Goal: Transaction & Acquisition: Purchase product/service

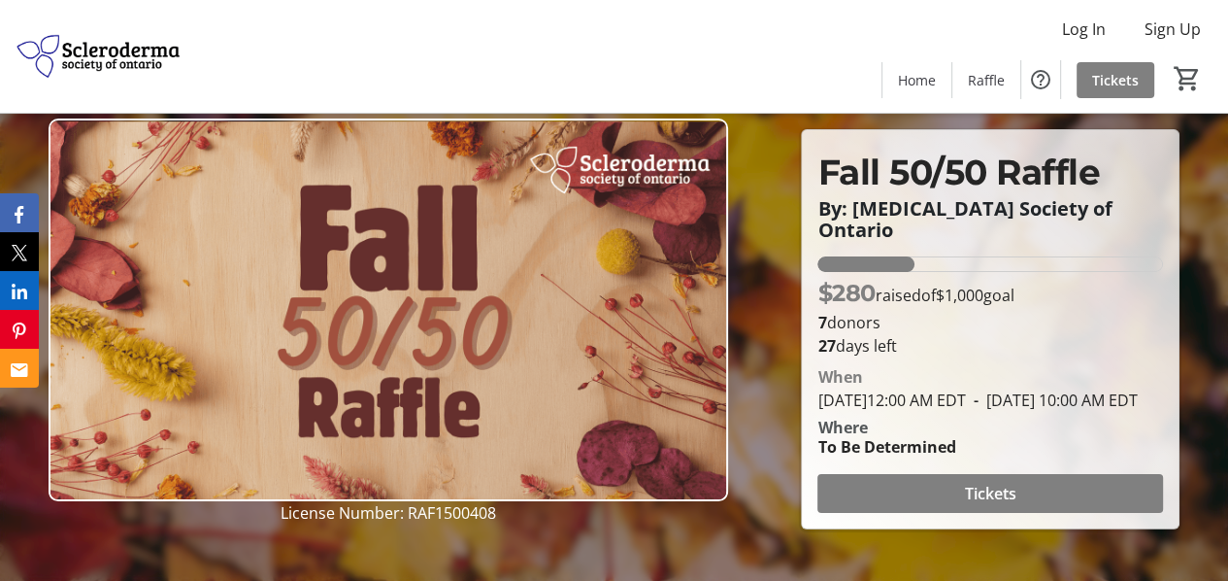
scroll to position [97, 0]
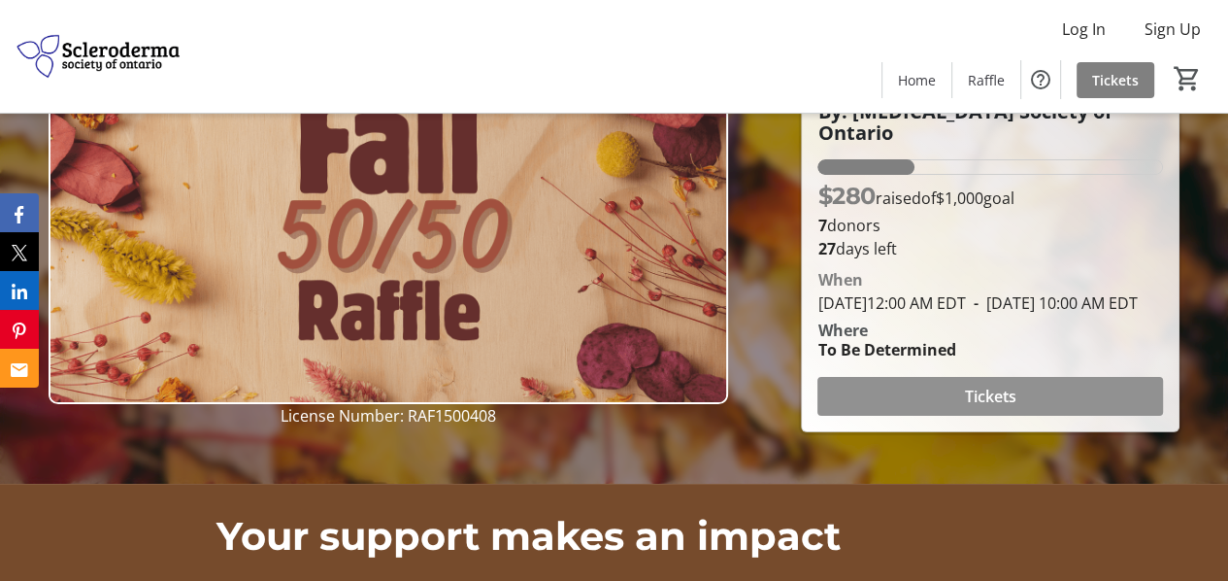
click at [917, 400] on span at bounding box center [990, 396] width 346 height 47
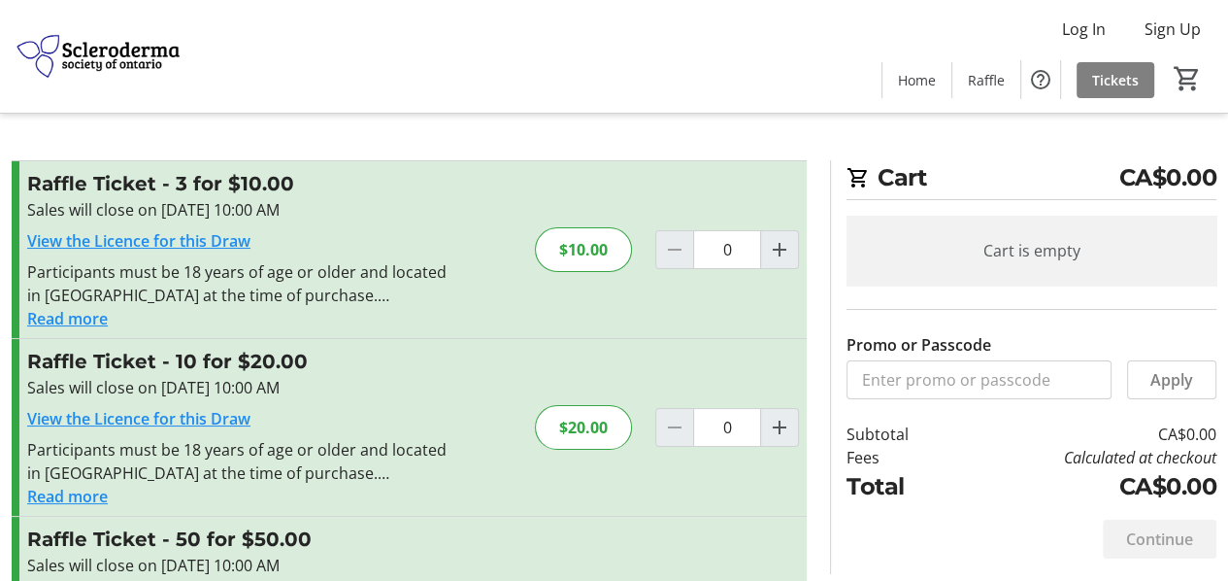
scroll to position [97, 0]
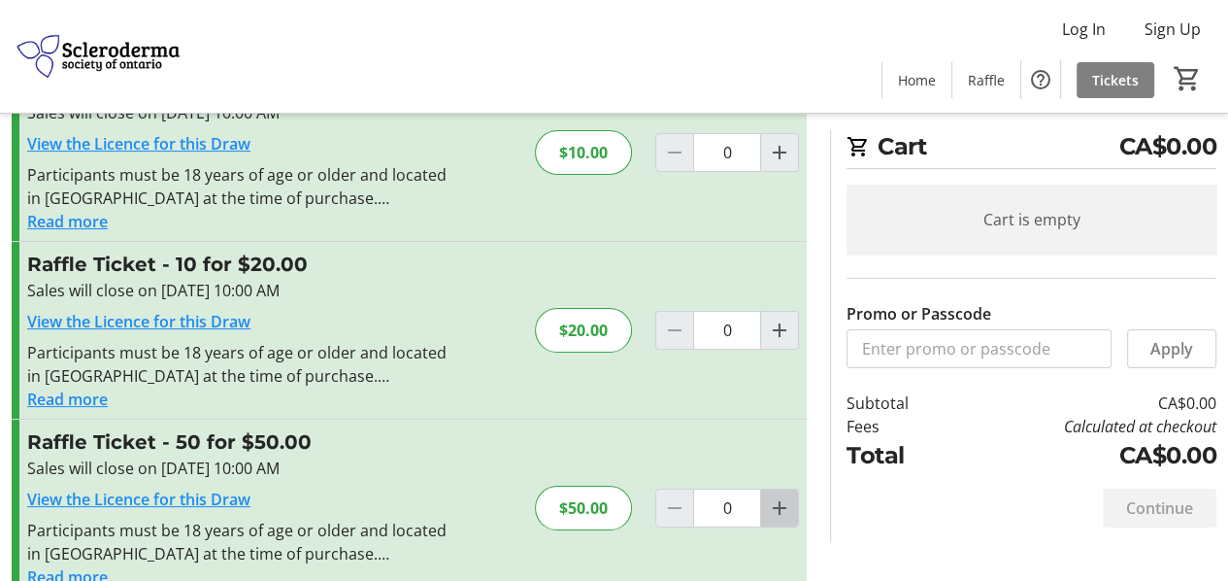
click at [777, 508] on mat-icon "Increment by one" at bounding box center [779, 507] width 23 height 23
type input "1"
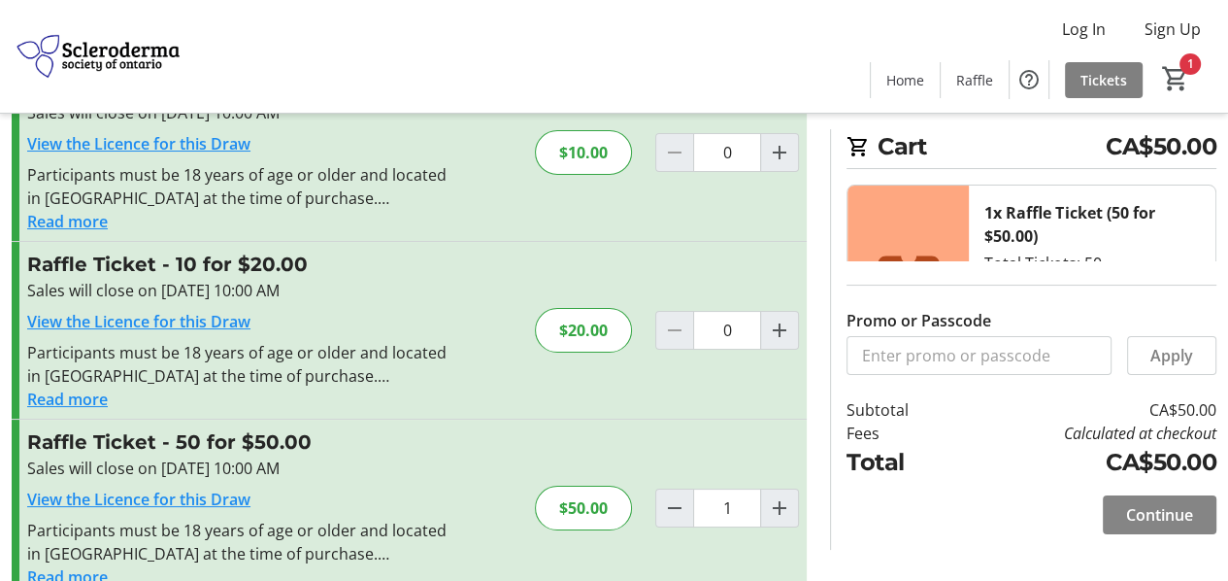
click at [1159, 517] on span "Continue" at bounding box center [1159, 514] width 67 height 23
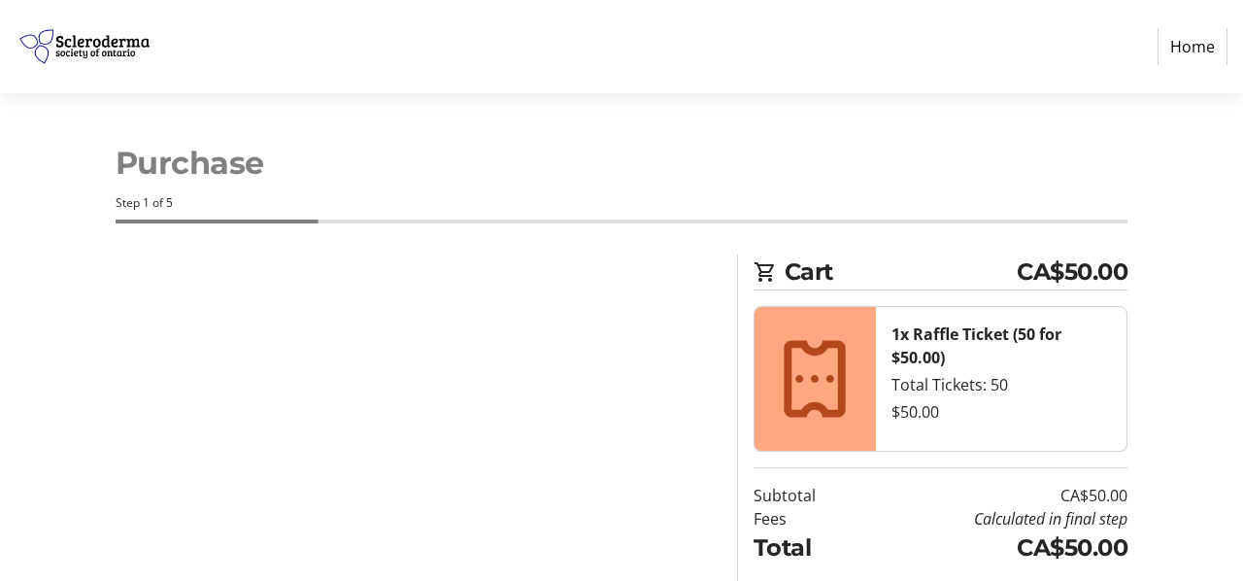
select select "CA"
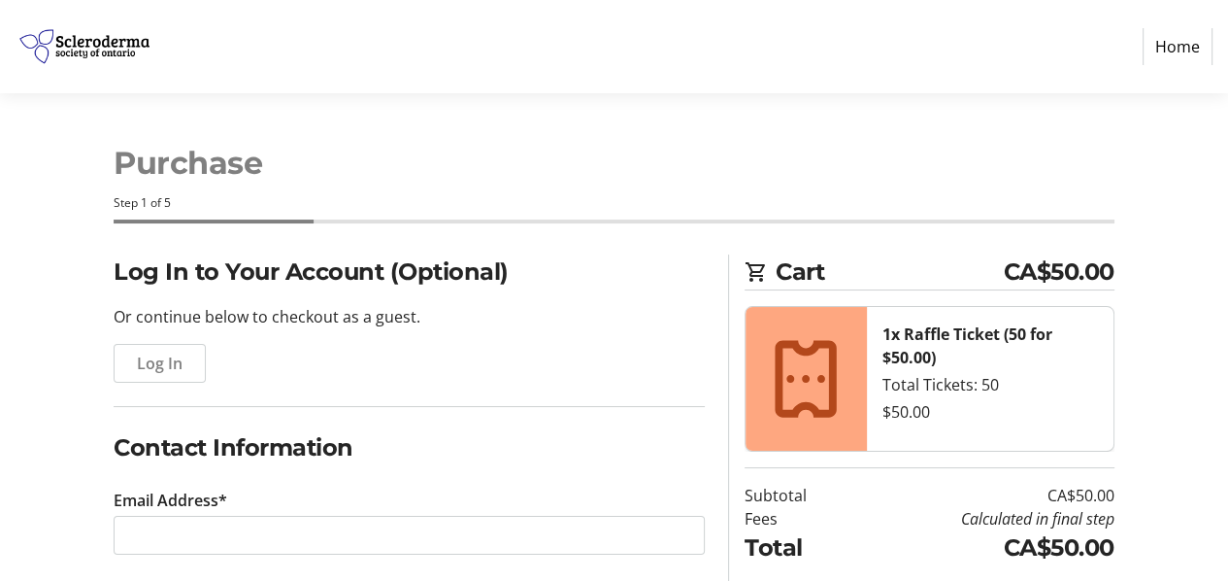
scroll to position [194, 0]
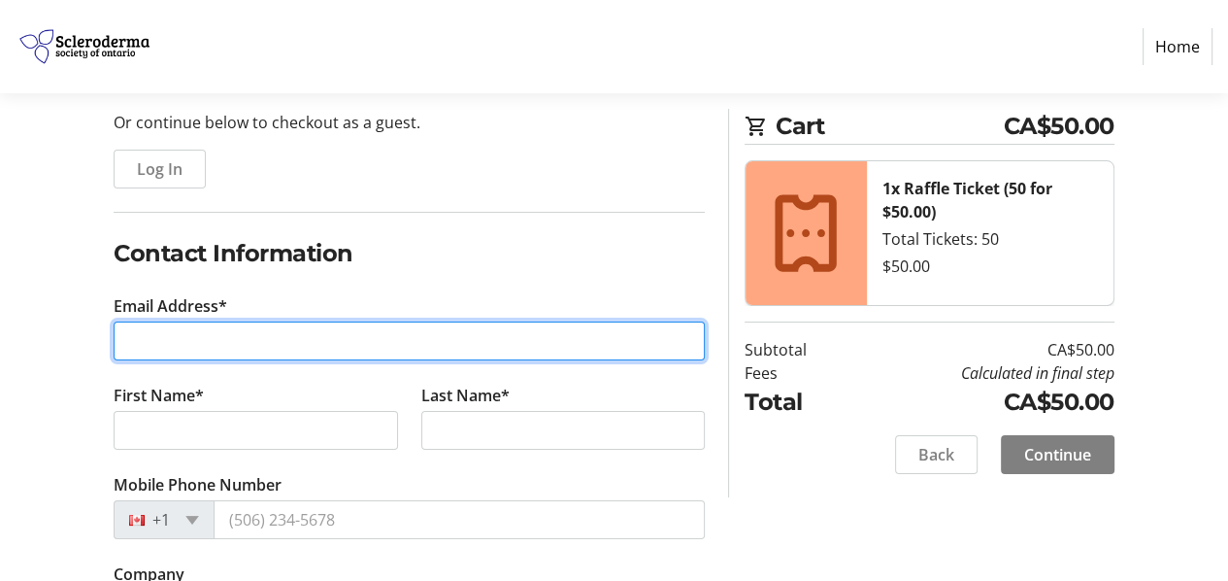
click at [175, 342] on input "Email Address*" at bounding box center [409, 340] width 591 height 39
type input "nwoolfrey@mcdougallinsurance.com"
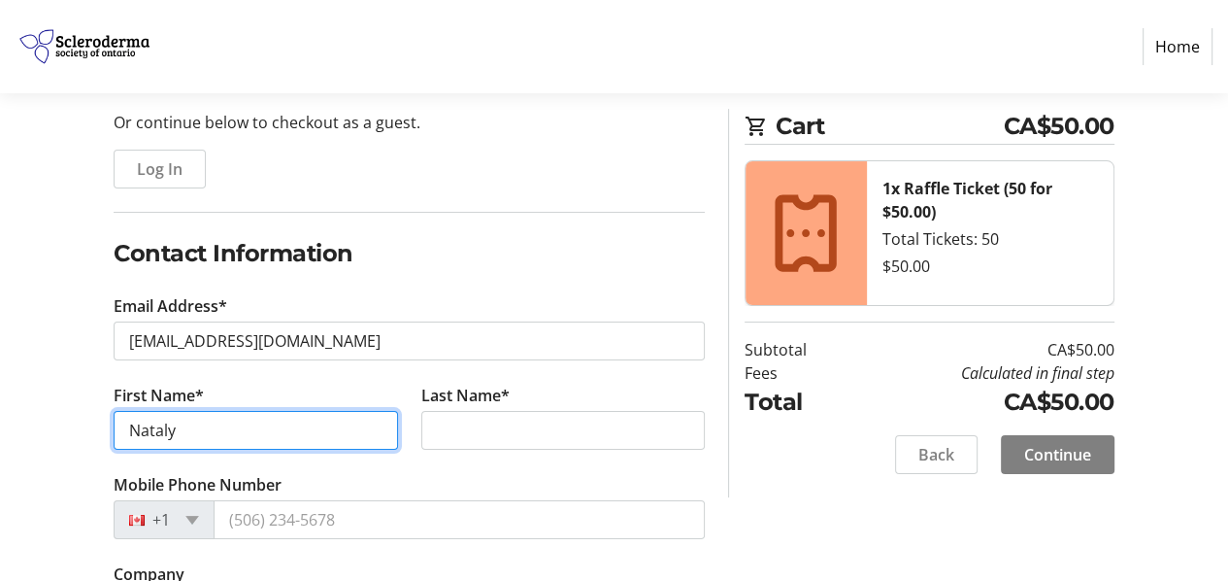
type input "Nataly"
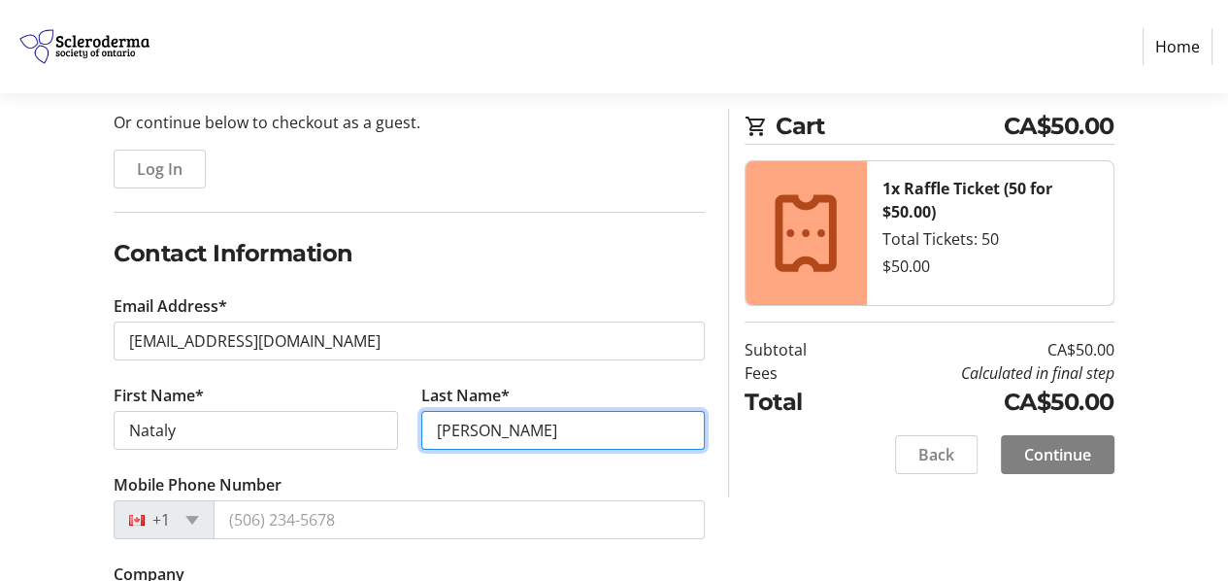
type input "Woolfrey"
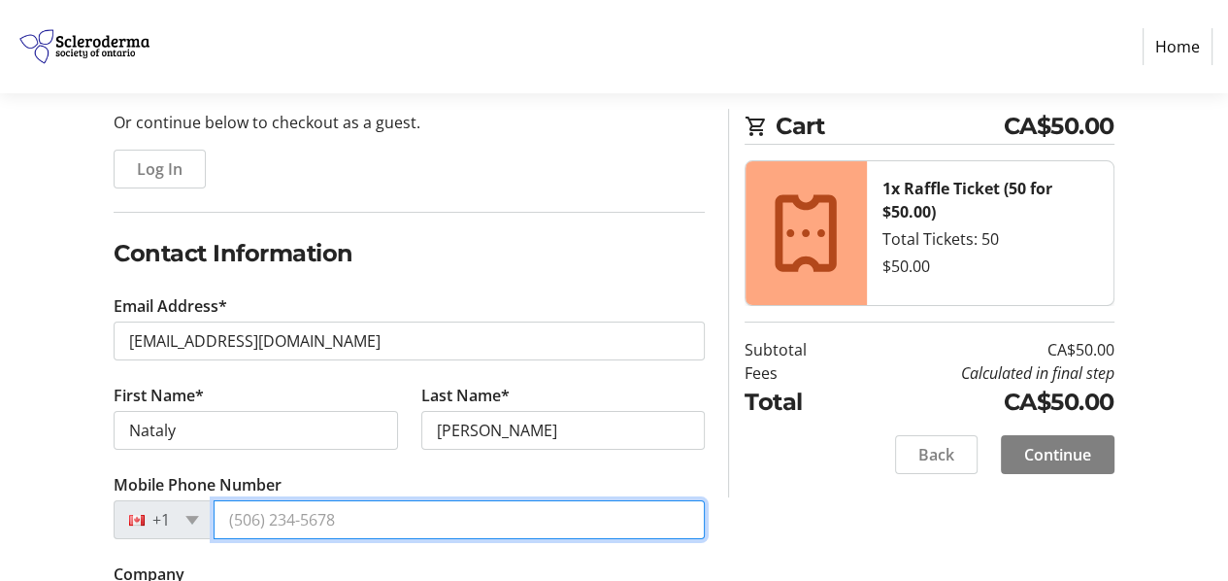
click at [256, 519] on input "Mobile Phone Number" at bounding box center [459, 519] width 491 height 39
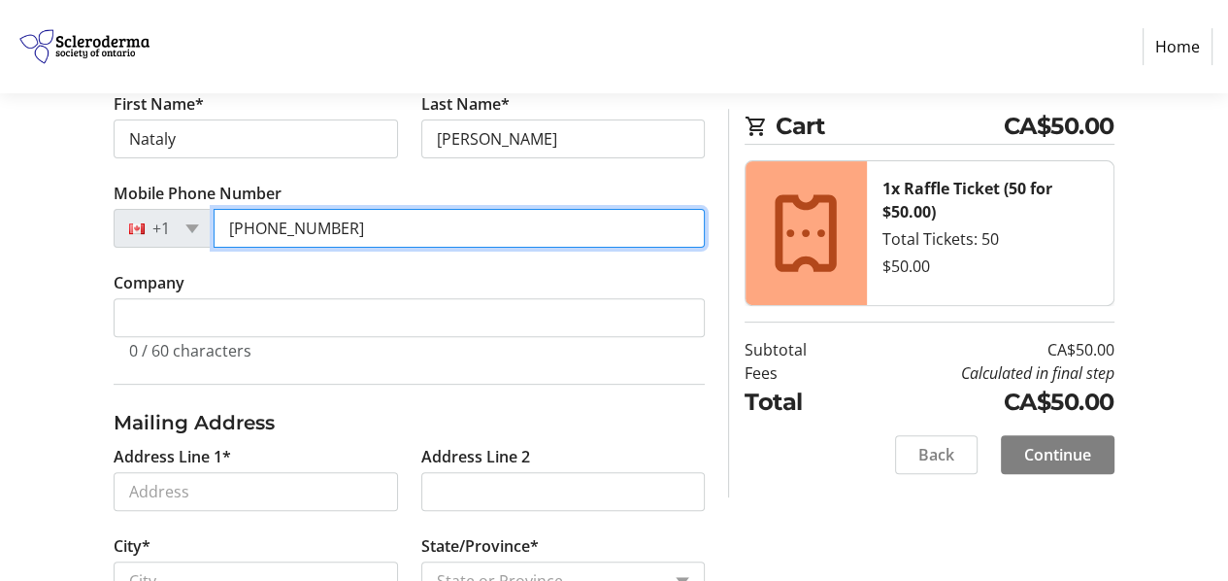
scroll to position [583, 0]
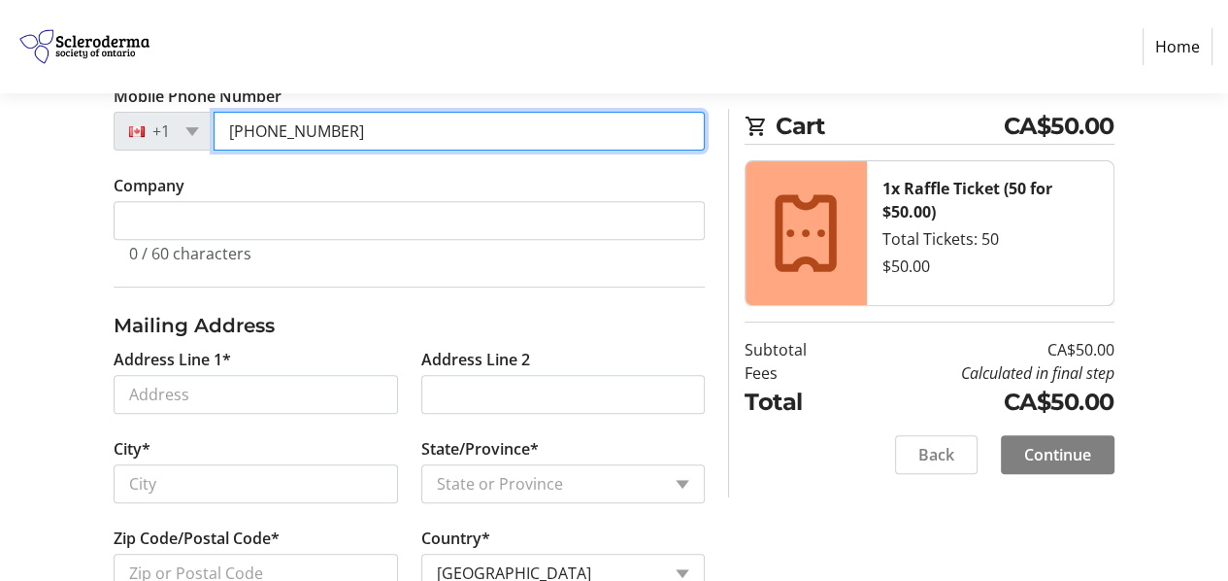
type input "(613) 242-9902"
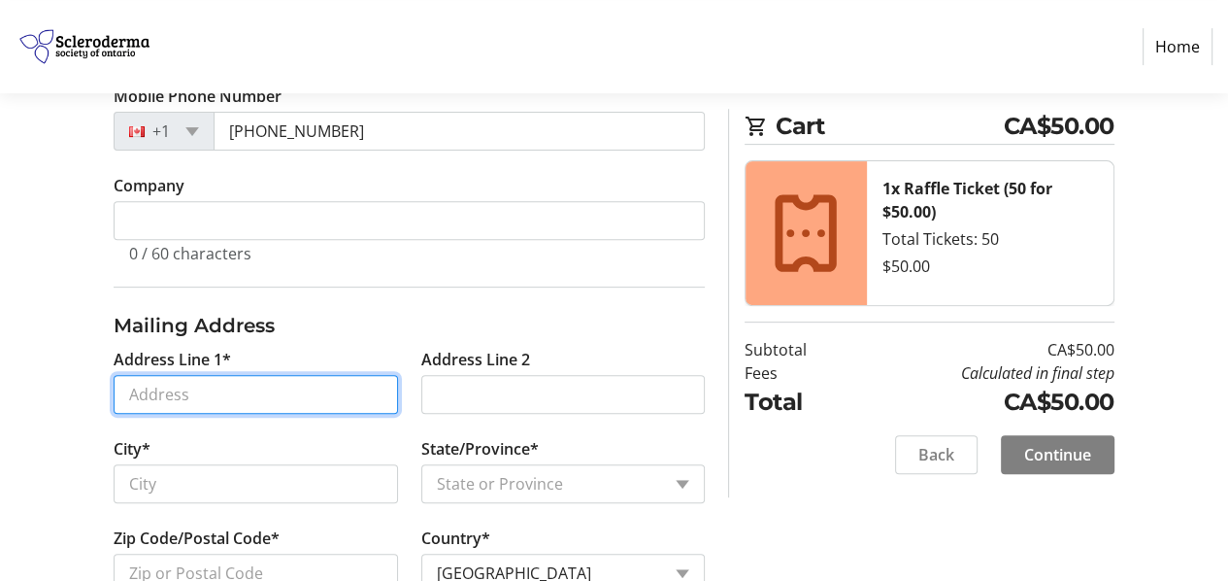
click at [177, 389] on input "Address Line 1*" at bounding box center [255, 394] width 283 height 39
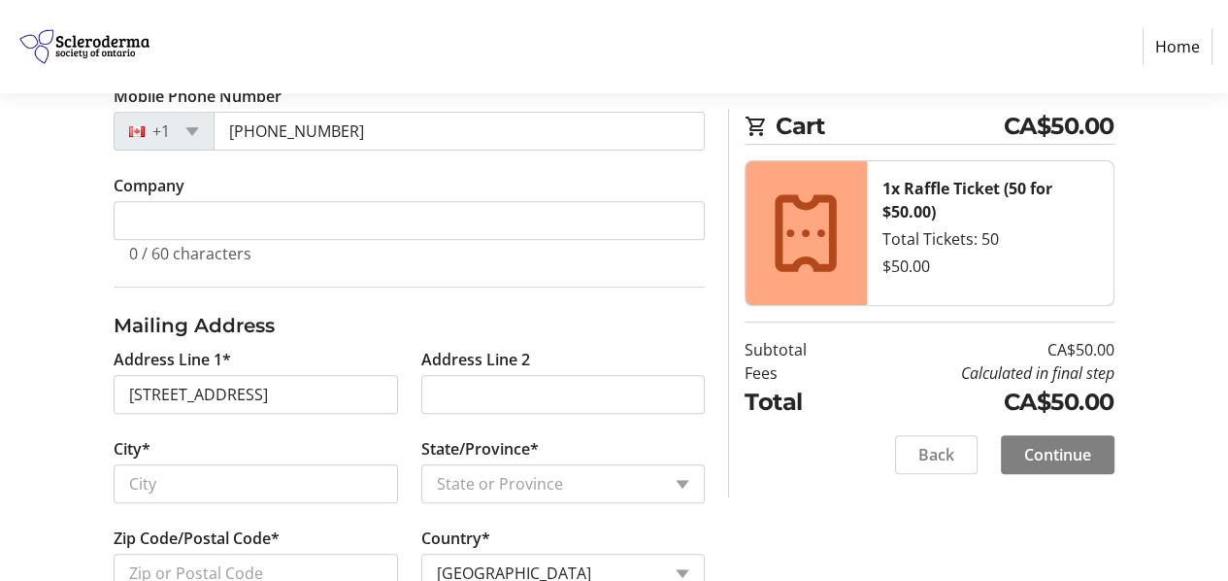
type input "166 Alexander Street"
select select "ON"
type input "K0K 3J0"
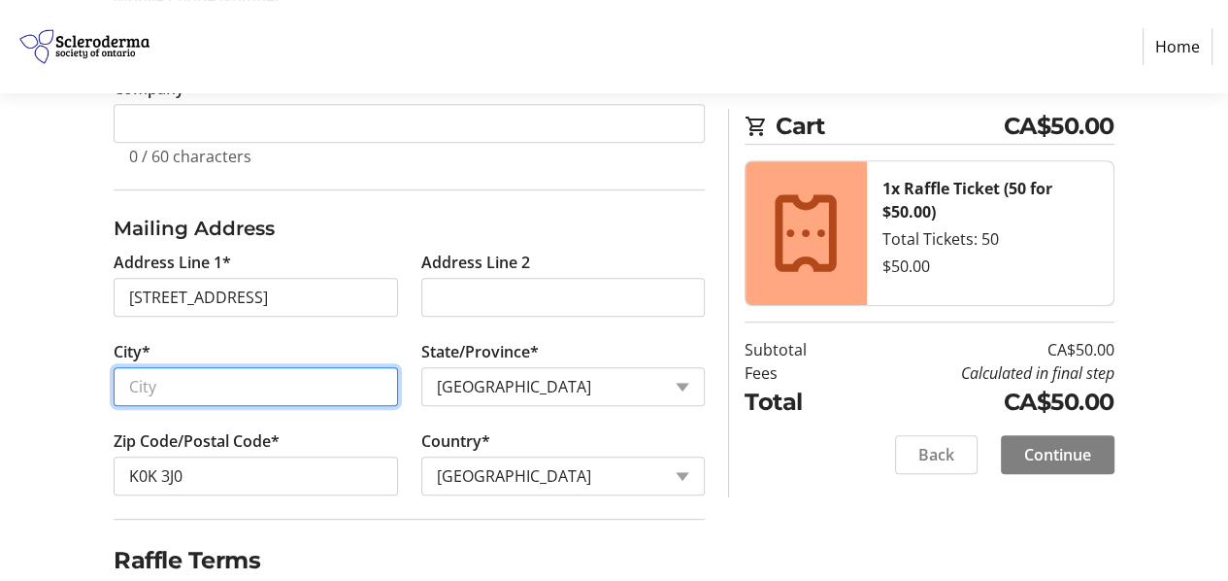
click at [194, 396] on input "City*" at bounding box center [255, 386] width 283 height 39
type input "Tweed"
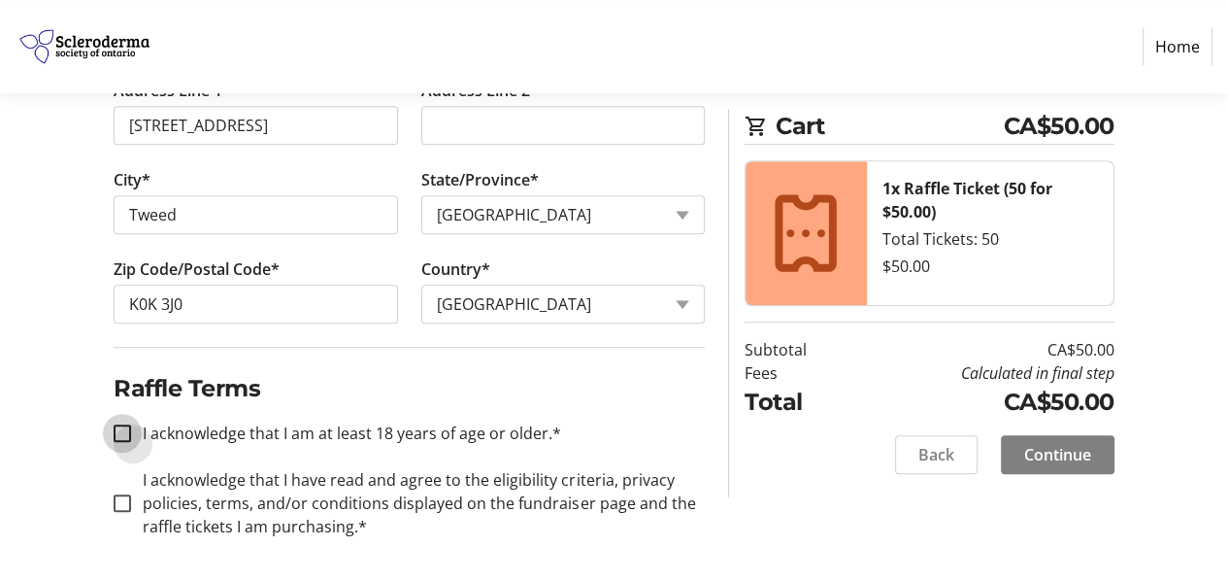
click at [129, 431] on input "I acknowledge that I am at least 18 years of age or older.*" at bounding box center [122, 432] width 17 height 17
checkbox input "true"
click at [121, 497] on input "I acknowledge that I have read and agree to the eligibility criteria, privacy p…" at bounding box center [122, 502] width 17 height 17
checkbox input "true"
click at [1051, 447] on span "Continue" at bounding box center [1057, 454] width 67 height 23
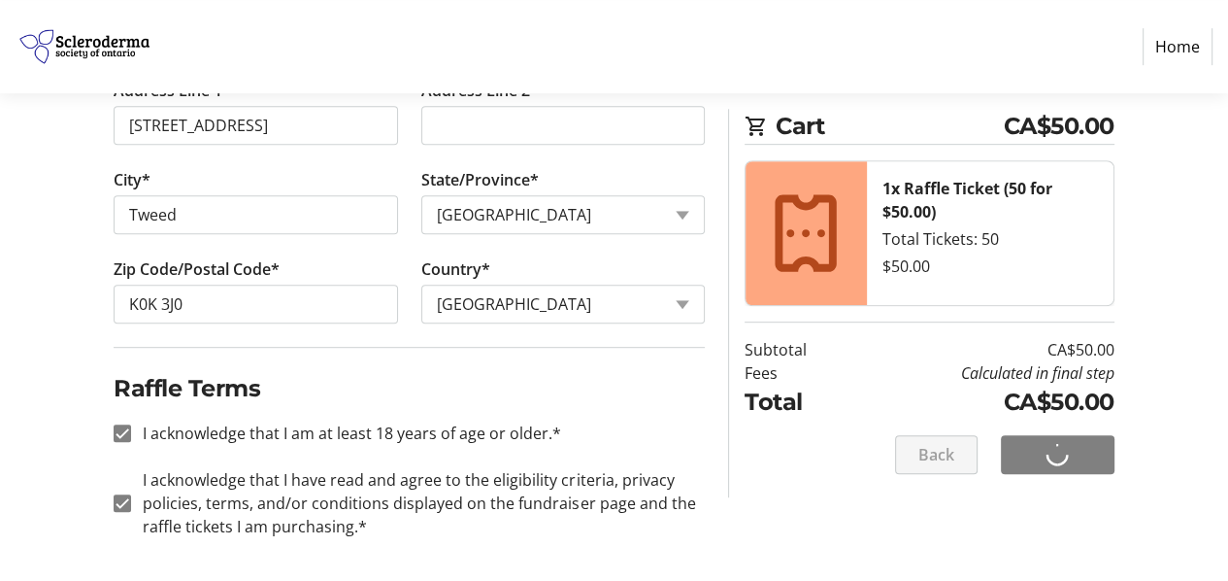
scroll to position [61, 0]
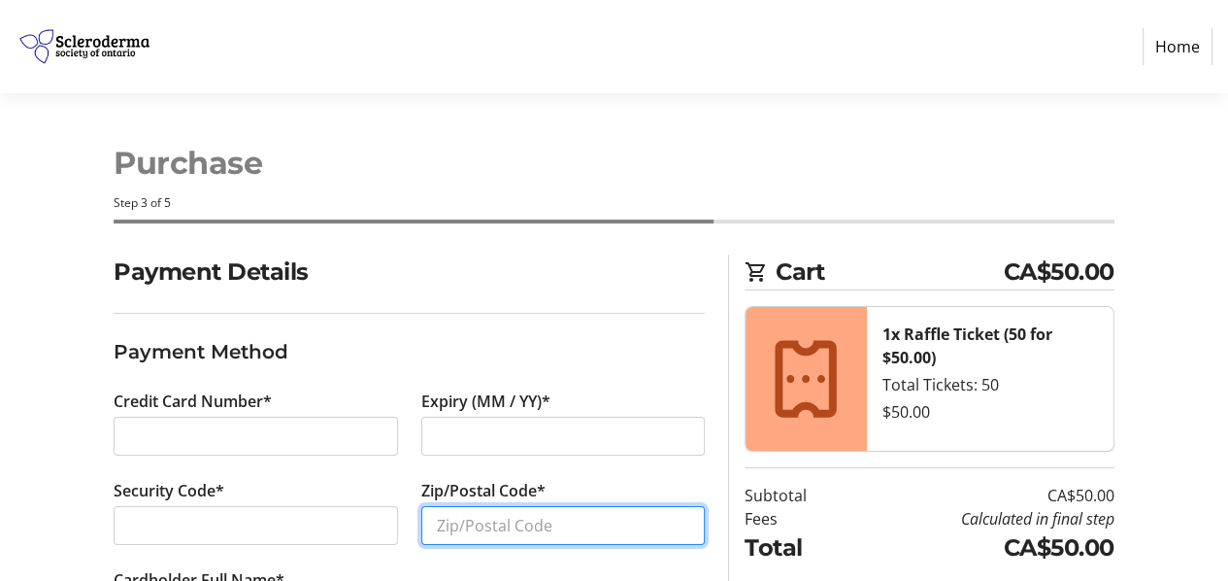
click at [451, 521] on input "Zip/Postal Code*" at bounding box center [562, 525] width 283 height 39
type input "K0K3J0"
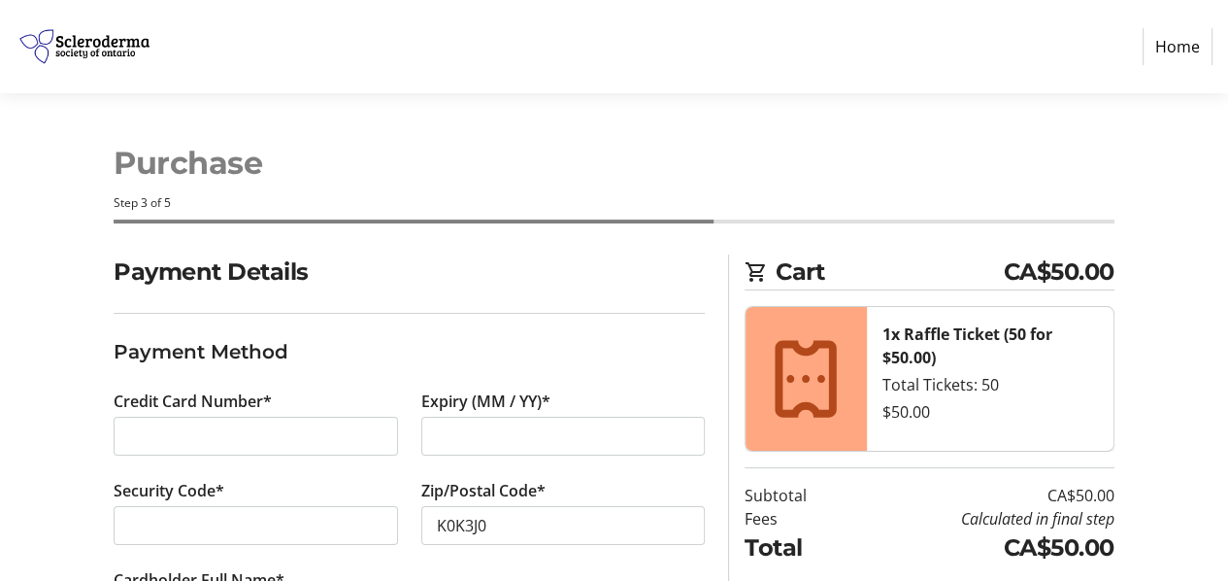
click at [504, 562] on tr-form-field "Zip/Postal Code* K0K3J0" at bounding box center [562, 523] width 283 height 89
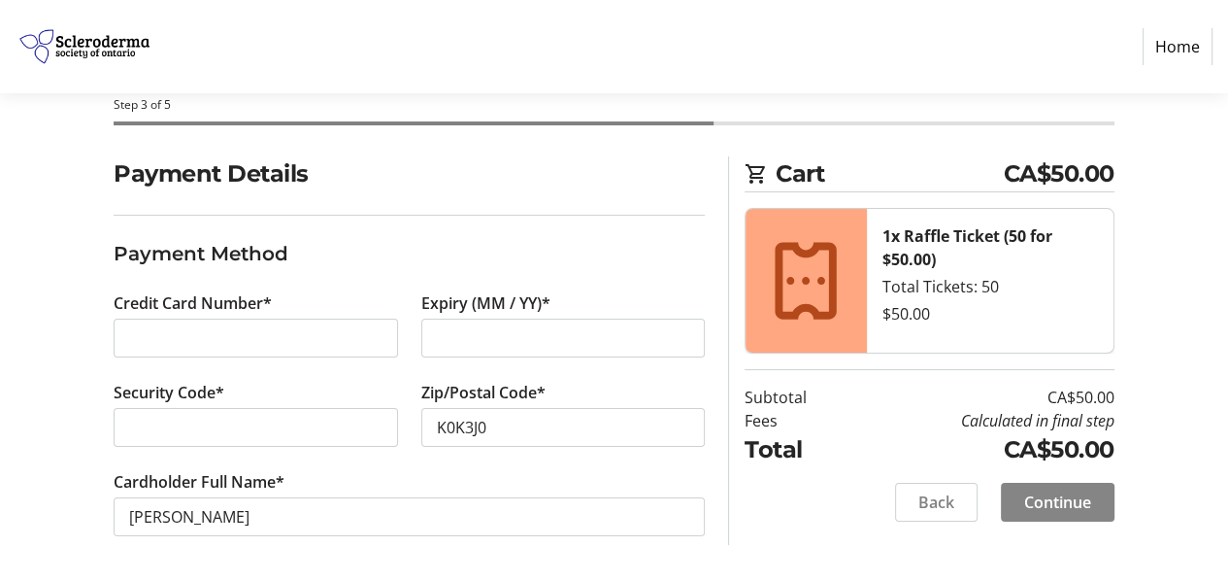
click at [1055, 495] on span "Continue" at bounding box center [1057, 501] width 67 height 23
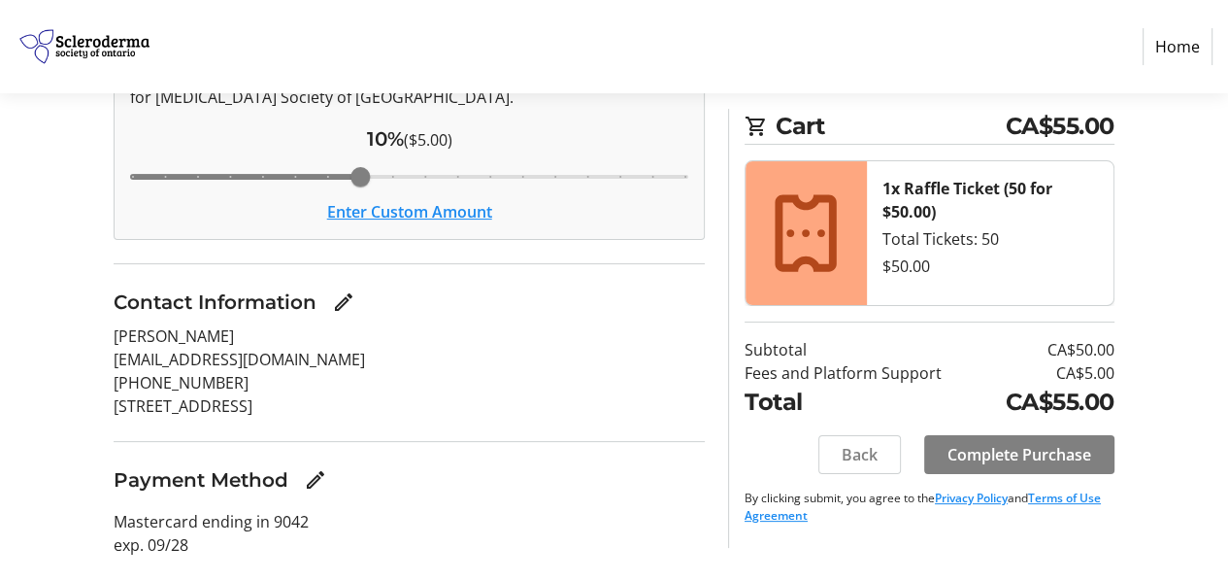
scroll to position [335, 0]
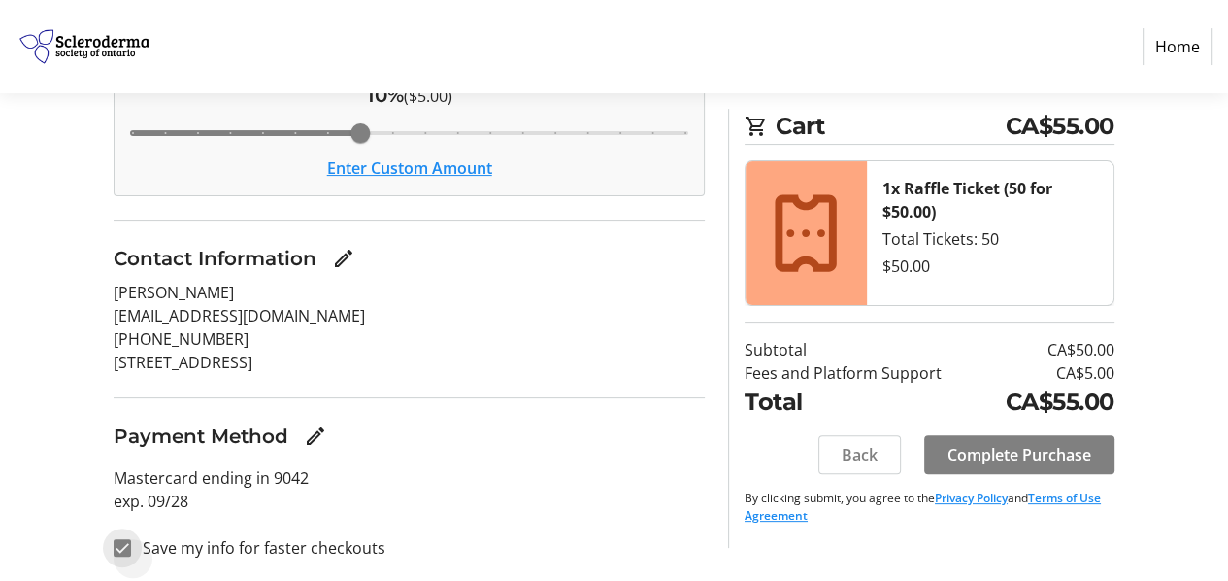
click at [122, 549] on input "Save my info for faster checkouts" at bounding box center [122, 547] width 17 height 17
checkbox input "false"
click at [1010, 455] on span "Complete Purchase" at bounding box center [1020, 454] width 144 height 23
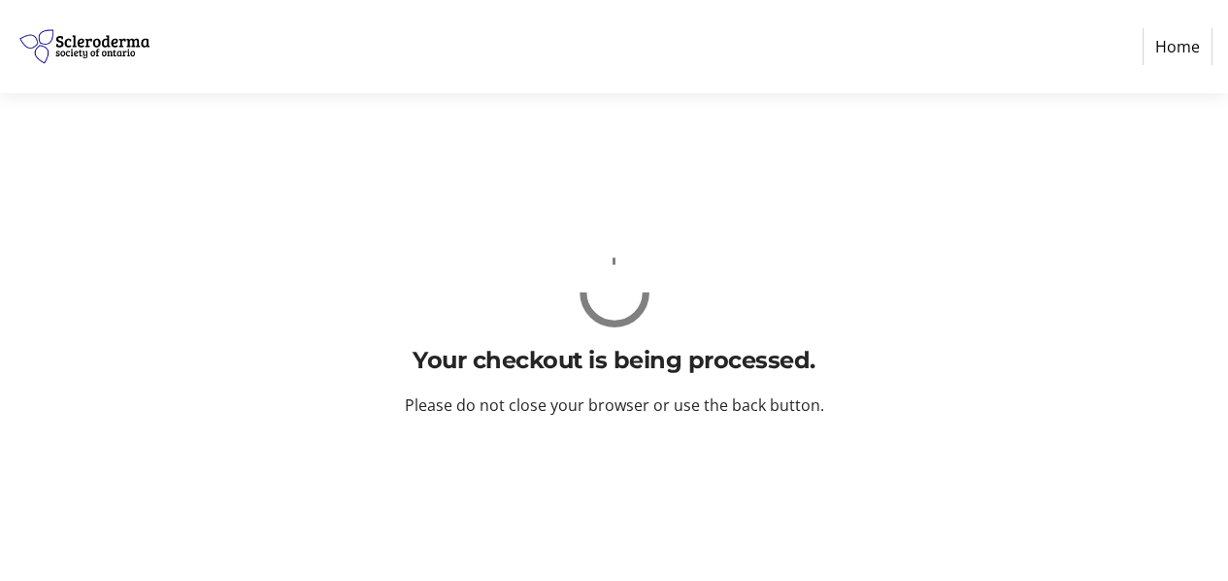
scroll to position [0, 0]
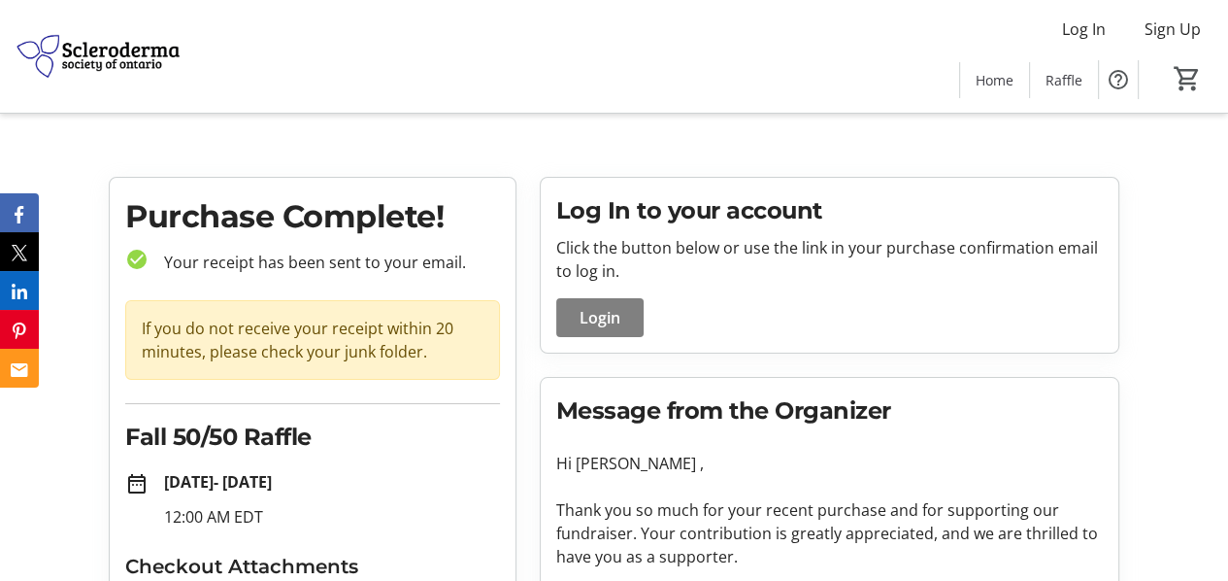
scroll to position [186, 0]
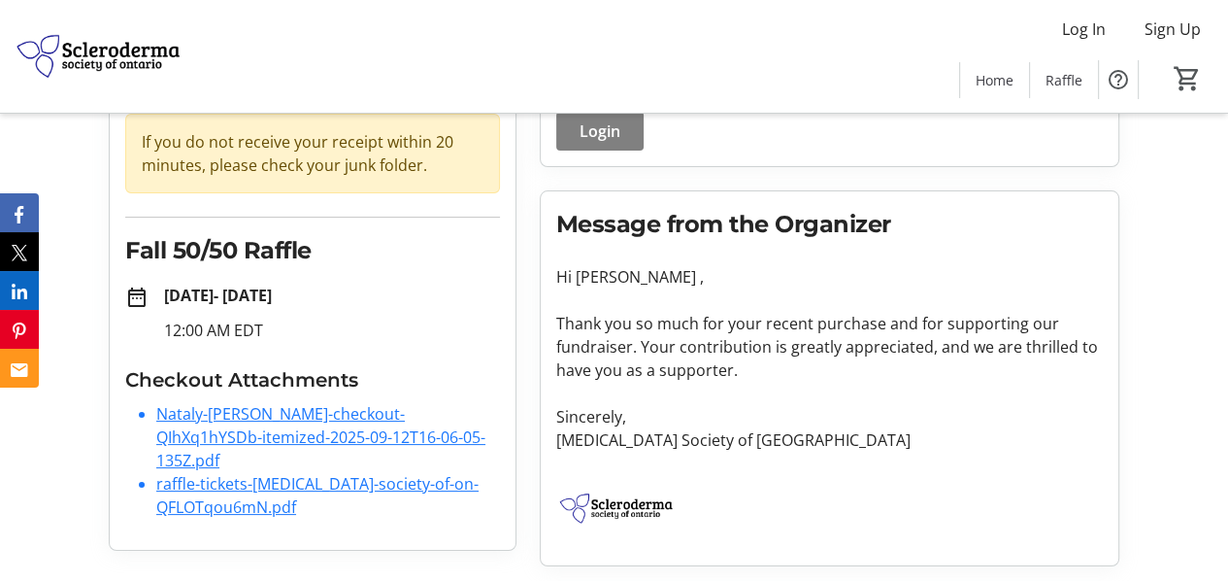
click at [217, 418] on link "Nataly-Woolfrey-checkout-QIhXq1hYSDb-itemized-2025-09-12T16-06-05-135Z.pdf" at bounding box center [320, 437] width 329 height 68
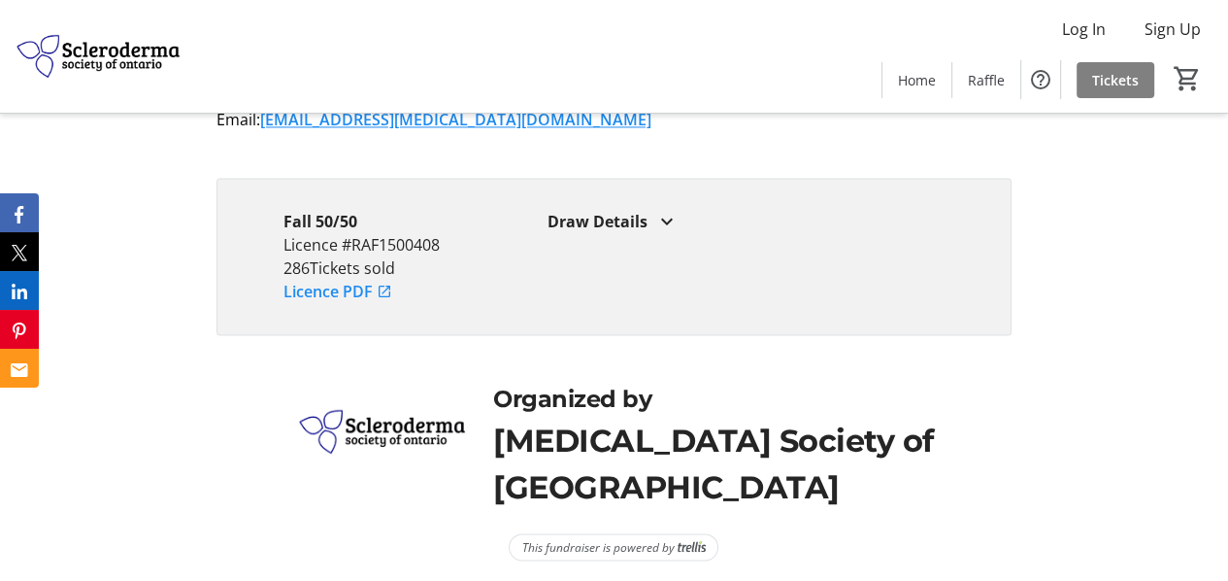
scroll to position [2666, 0]
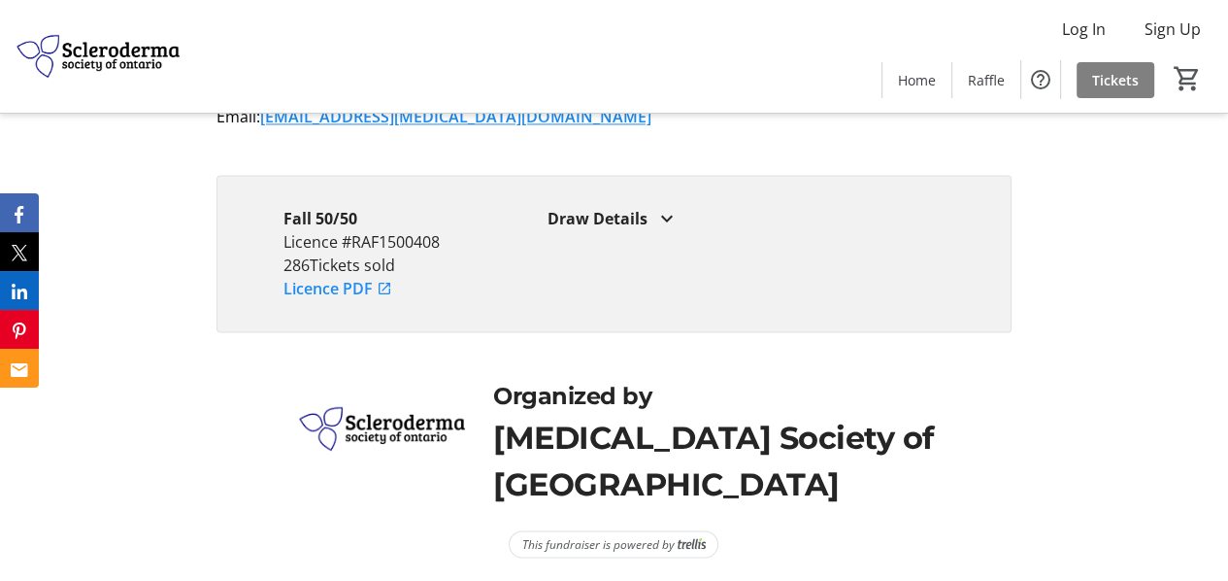
click at [641, 216] on div "Draw Details" at bounding box center [746, 218] width 397 height 23
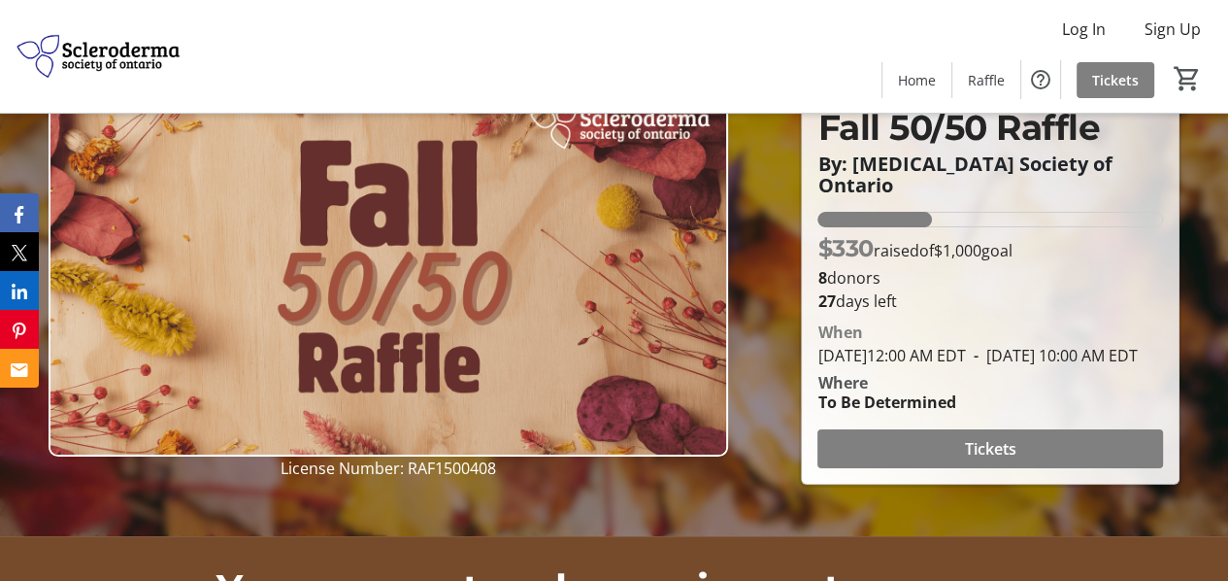
scroll to position [0, 0]
